Goal: Information Seeking & Learning: Find specific fact

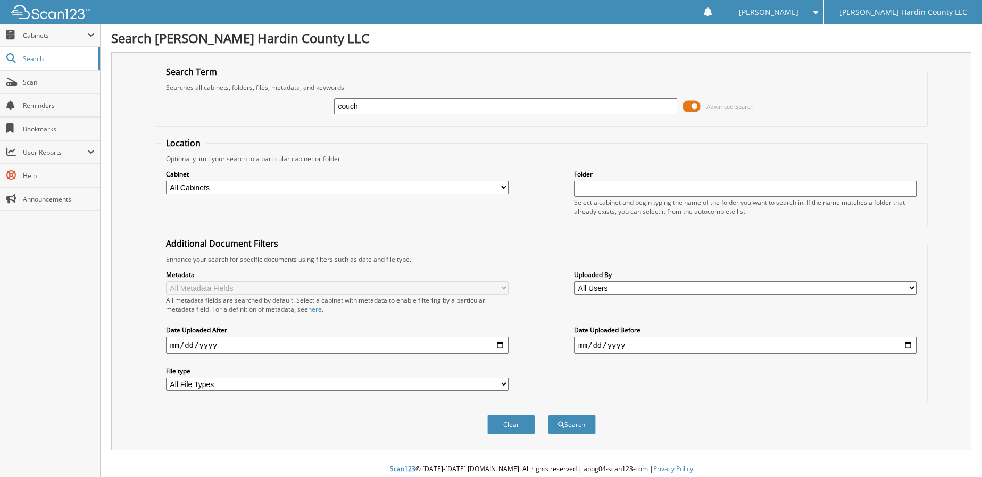
type input "couch"
click at [832, 147] on fieldset "Location Optionally limit your search to a particular cabinet or folder Cabinet…" at bounding box center [541, 182] width 773 height 90
click at [688, 106] on span at bounding box center [692, 106] width 18 height 16
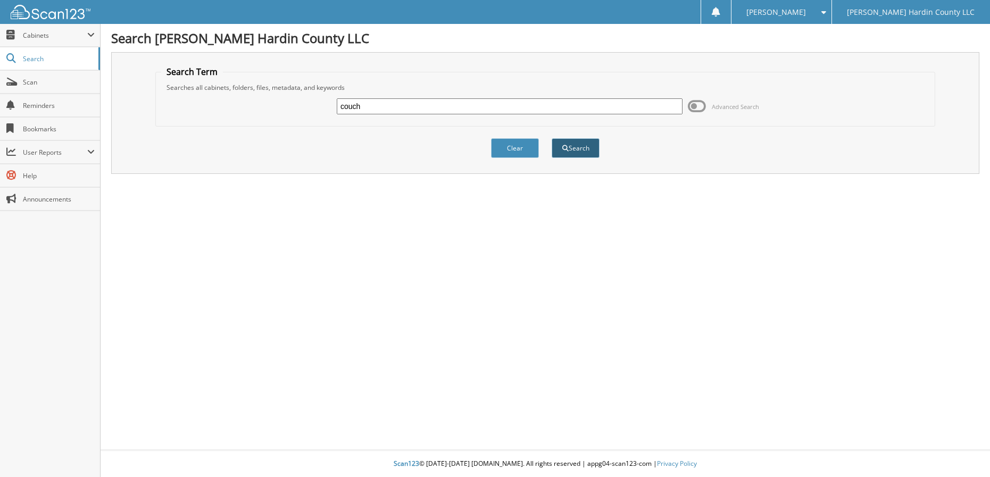
click at [593, 148] on button "Search" at bounding box center [576, 148] width 48 height 20
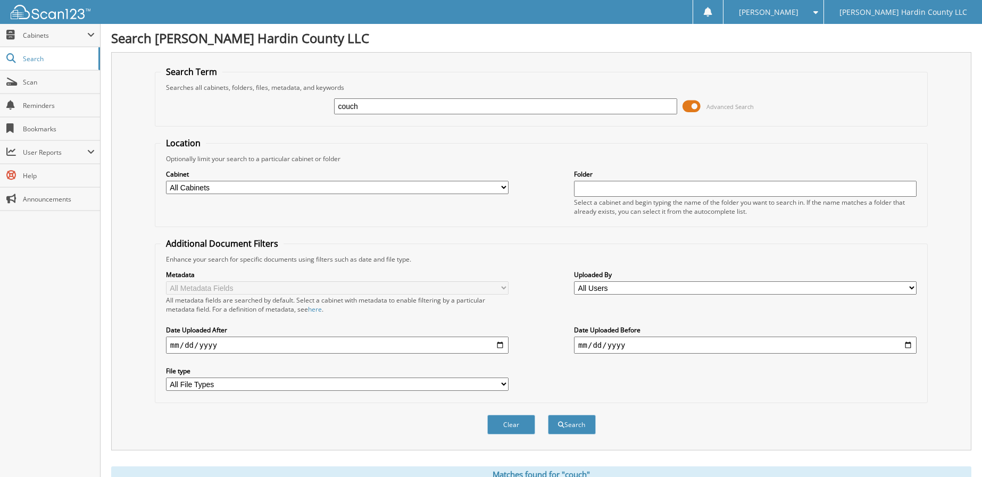
click at [501, 345] on input "date" at bounding box center [337, 345] width 343 height 17
type input "[DATE]"
click at [576, 427] on button "Search" at bounding box center [572, 425] width 48 height 20
click at [687, 103] on span at bounding box center [692, 106] width 18 height 16
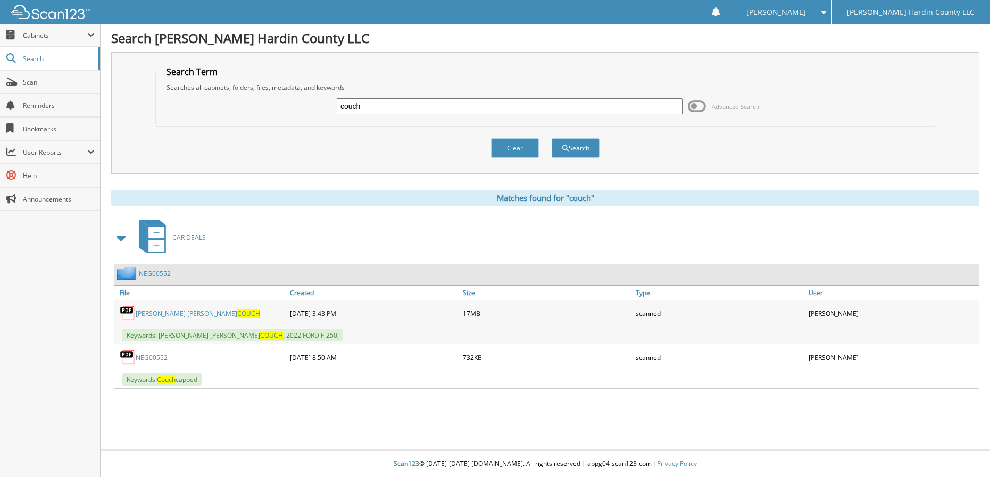
click at [237, 315] on span "COUCH" at bounding box center [248, 313] width 23 height 9
